Goal: Find specific page/section: Find specific page/section

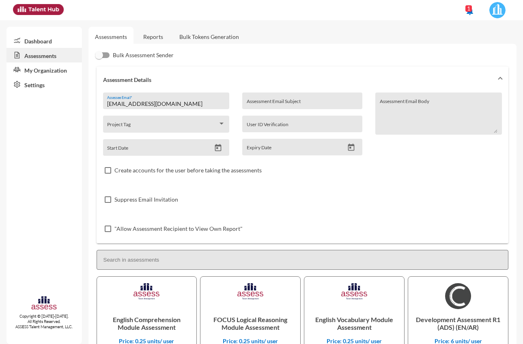
click at [150, 35] on link "Reports" at bounding box center [153, 37] width 33 height 20
